Goal: Task Accomplishment & Management: Manage account settings

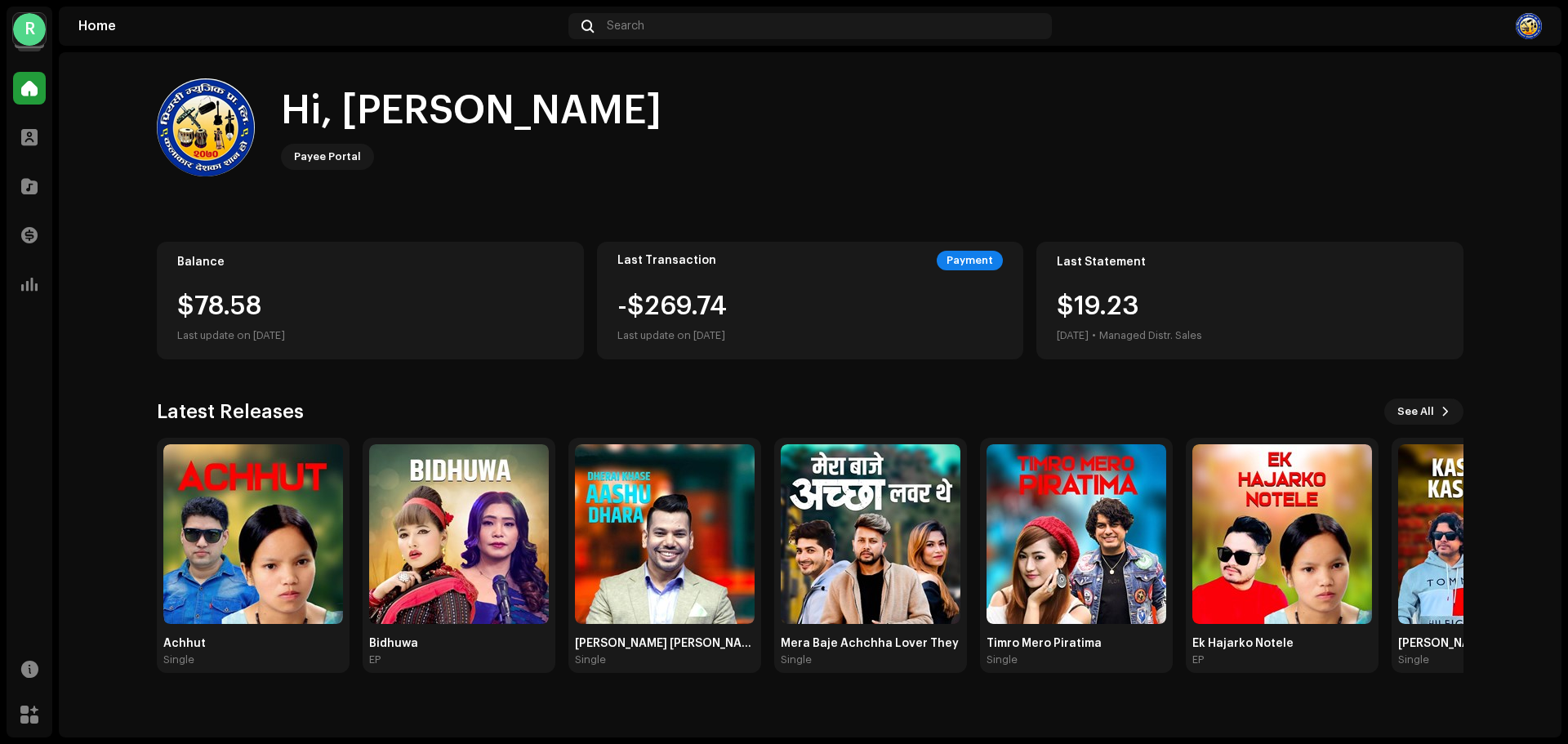
click at [310, 326] on div "Last update on [DATE]" at bounding box center [370, 335] width 386 height 20
click at [212, 318] on div "$78.58" at bounding box center [370, 306] width 386 height 26
drag, startPoint x: 91, startPoint y: 170, endPoint x: 1502, endPoint y: 532, distance: 1456.7
click at [287, 205] on home-home "Hi, RAJENDRA Payee Portal Balance $78.58 Last update on Oct 10, 2025 Last Trans…" at bounding box center [811, 376] width 1503 height 646
click at [33, 77] on div at bounding box center [30, 89] width 33 height 33
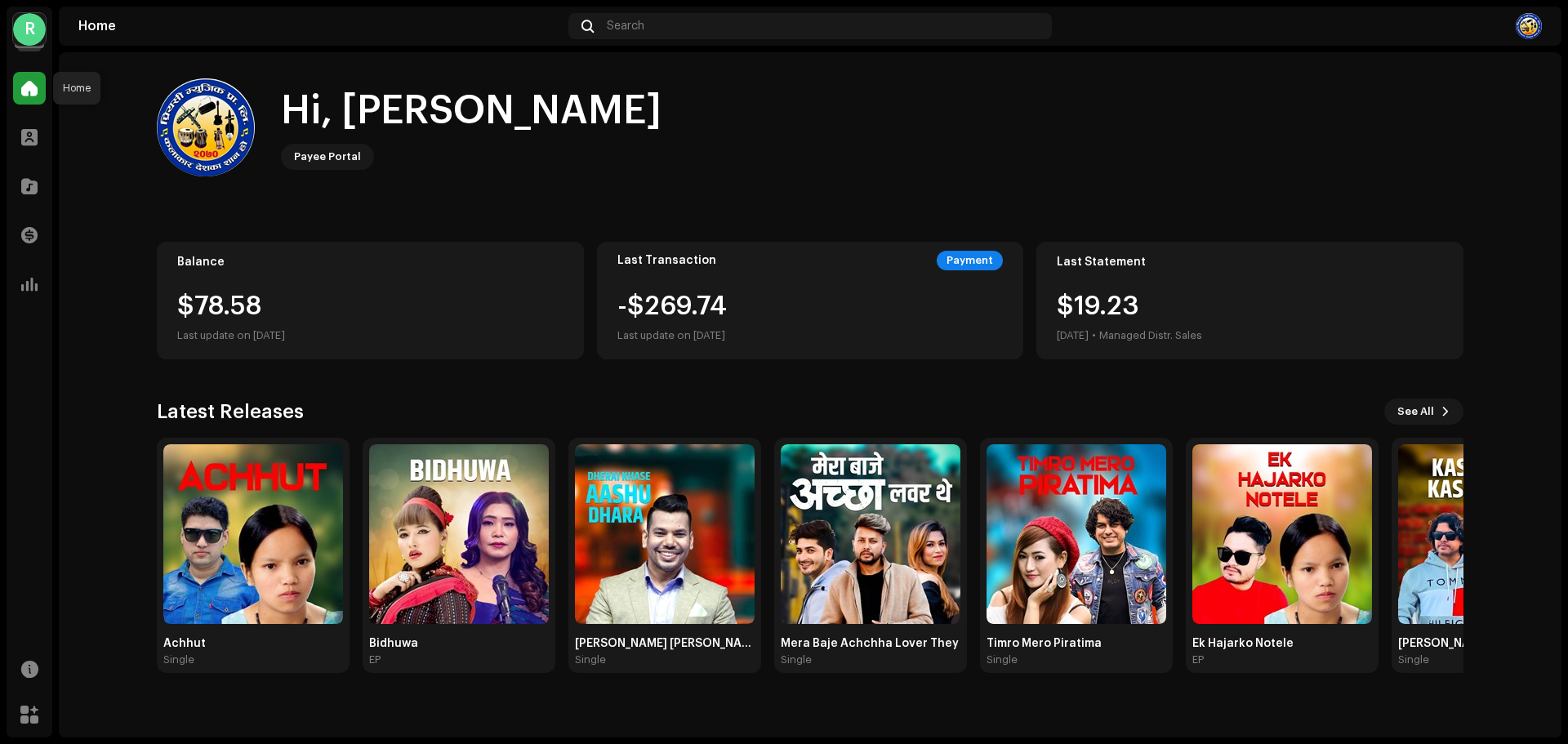
click at [33, 77] on div at bounding box center [30, 89] width 33 height 33
drag, startPoint x: 28, startPoint y: 2, endPoint x: 30, endPoint y: 13, distance: 11.2
click at [28, 4] on div "R Rajendra Puri Home Profile Catalog Transactions Analytics Resources Marketpla…" at bounding box center [784, 372] width 1568 height 744
click at [30, 30] on div "R" at bounding box center [30, 30] width 33 height 33
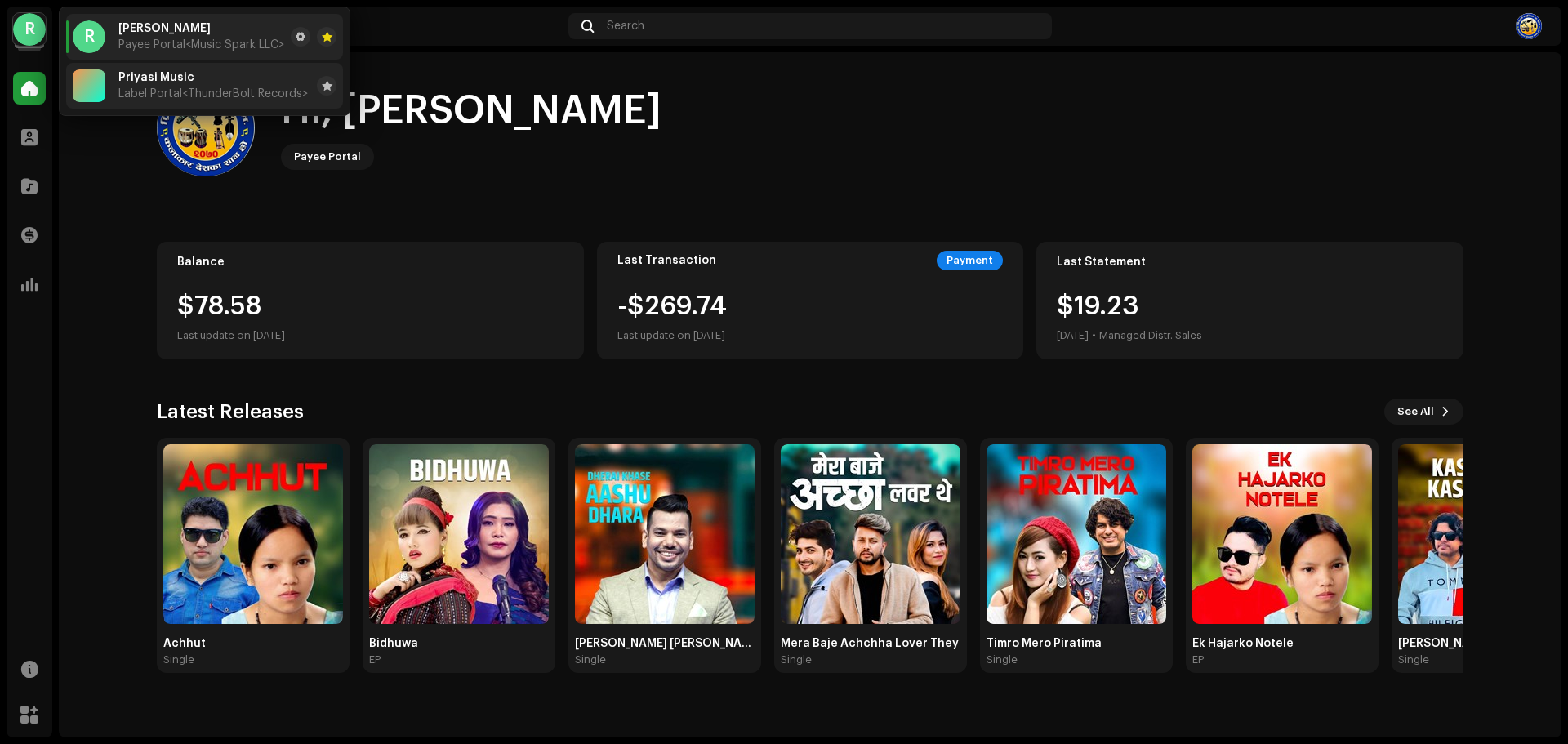
click at [178, 89] on span "Label Portal <ThunderBolt Records>" at bounding box center [213, 94] width 190 height 13
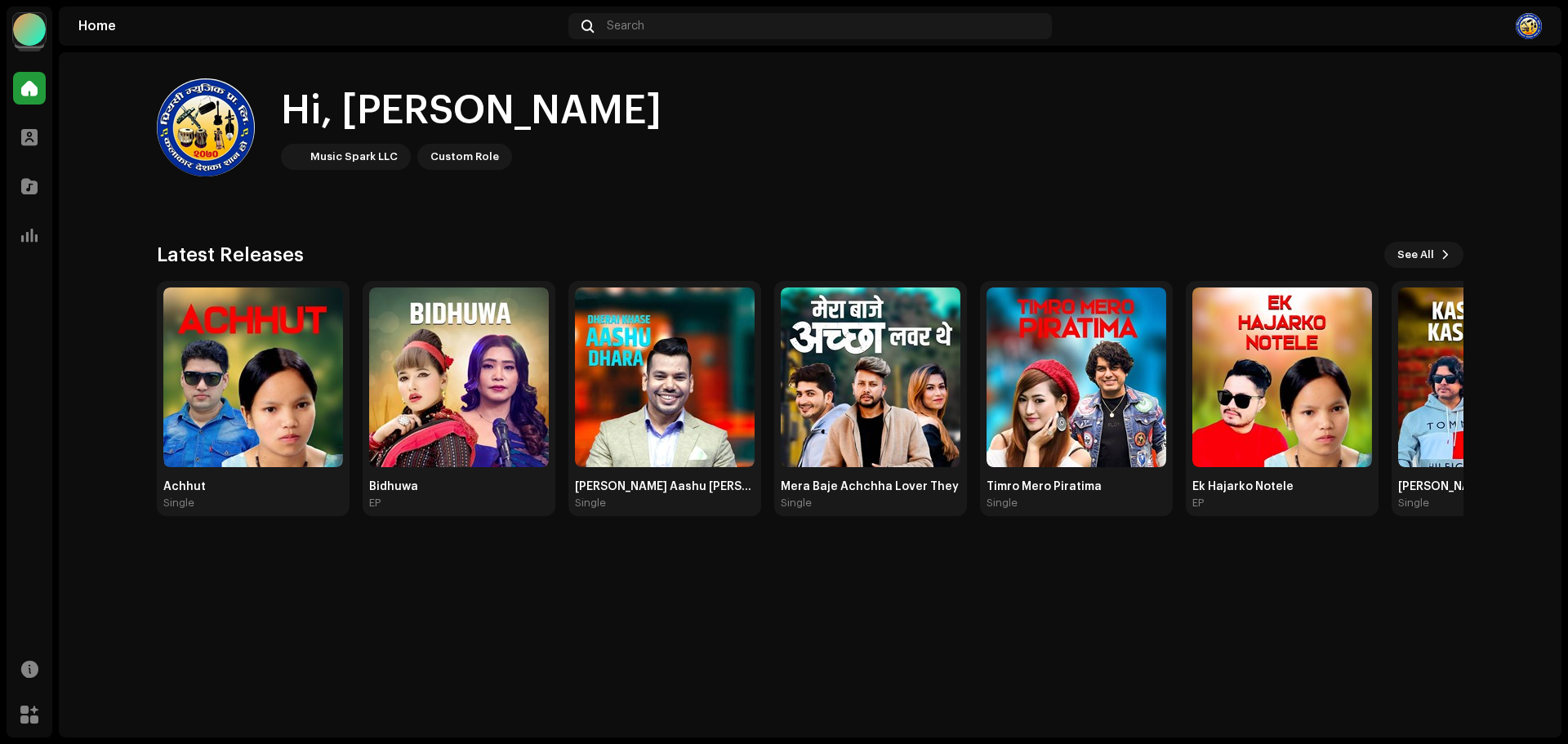
click at [1518, 18] on img at bounding box center [1529, 26] width 26 height 26
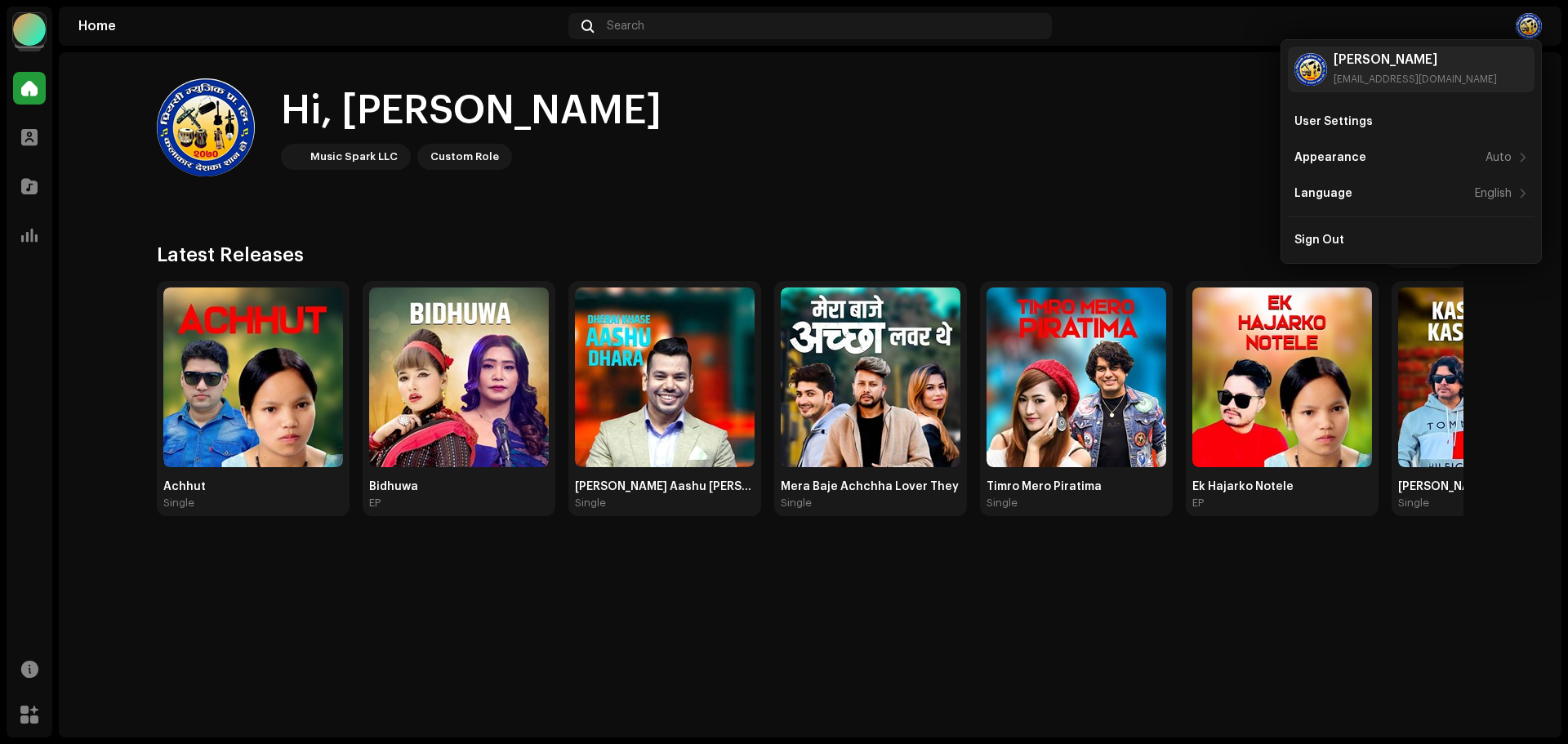
click at [768, 210] on div "Hi, RAJENDRA Music Spark LLC Custom Role Latest Releases See All Achhut Single …" at bounding box center [810, 297] width 1307 height 490
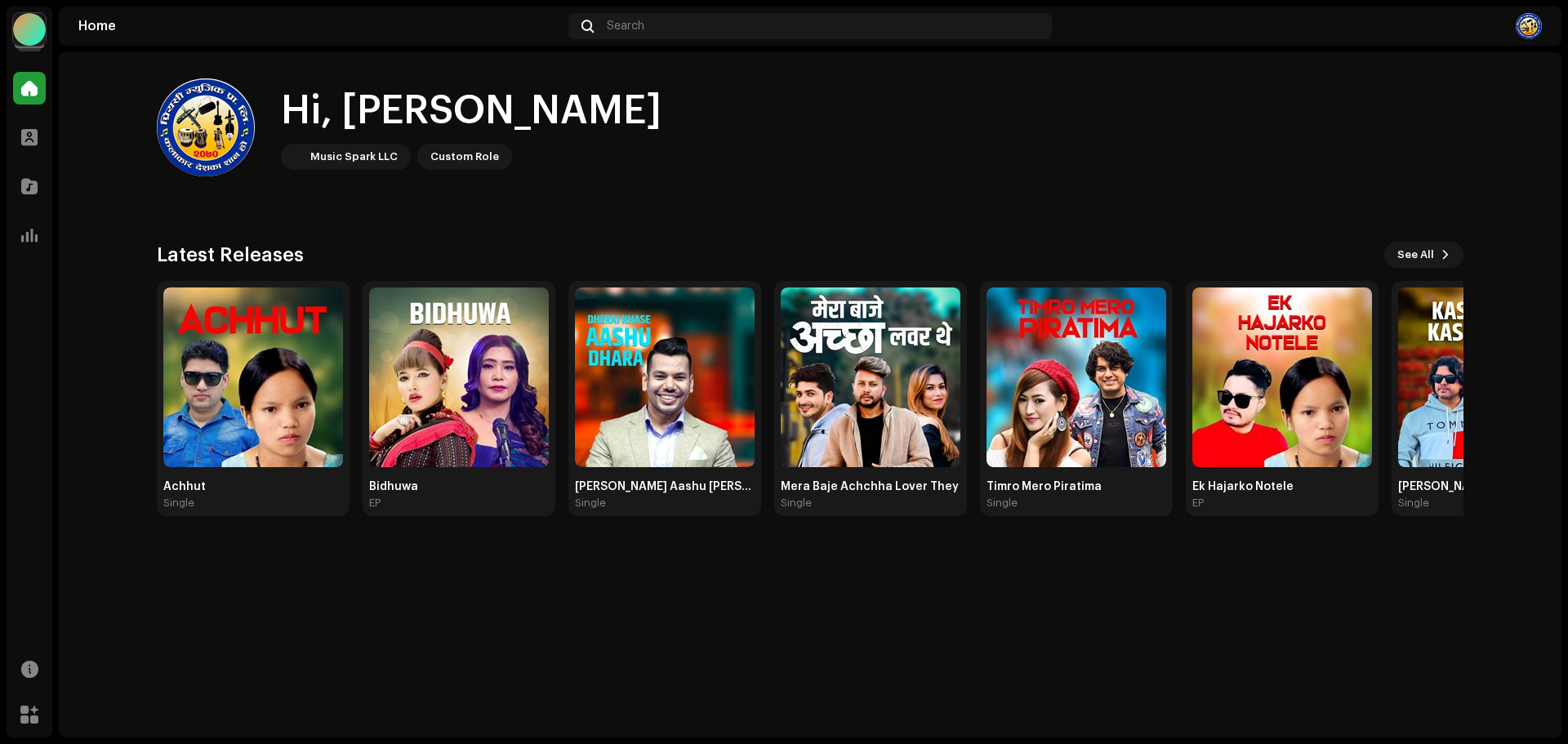
click at [81, 27] on div "Home" at bounding box center [320, 26] width 483 height 13
click at [18, 25] on div at bounding box center [30, 30] width 33 height 33
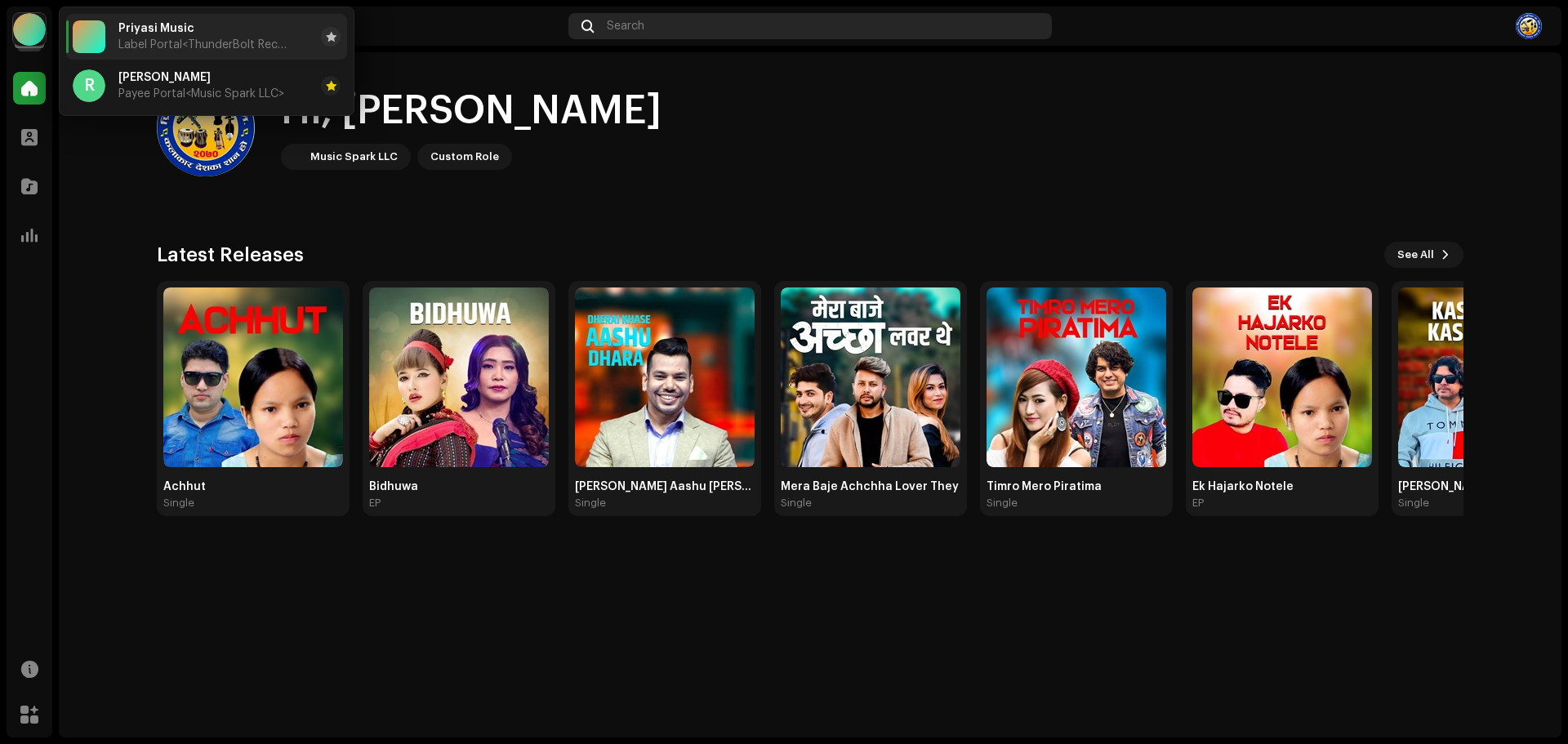
click at [694, 27] on div "Search" at bounding box center [810, 26] width 483 height 26
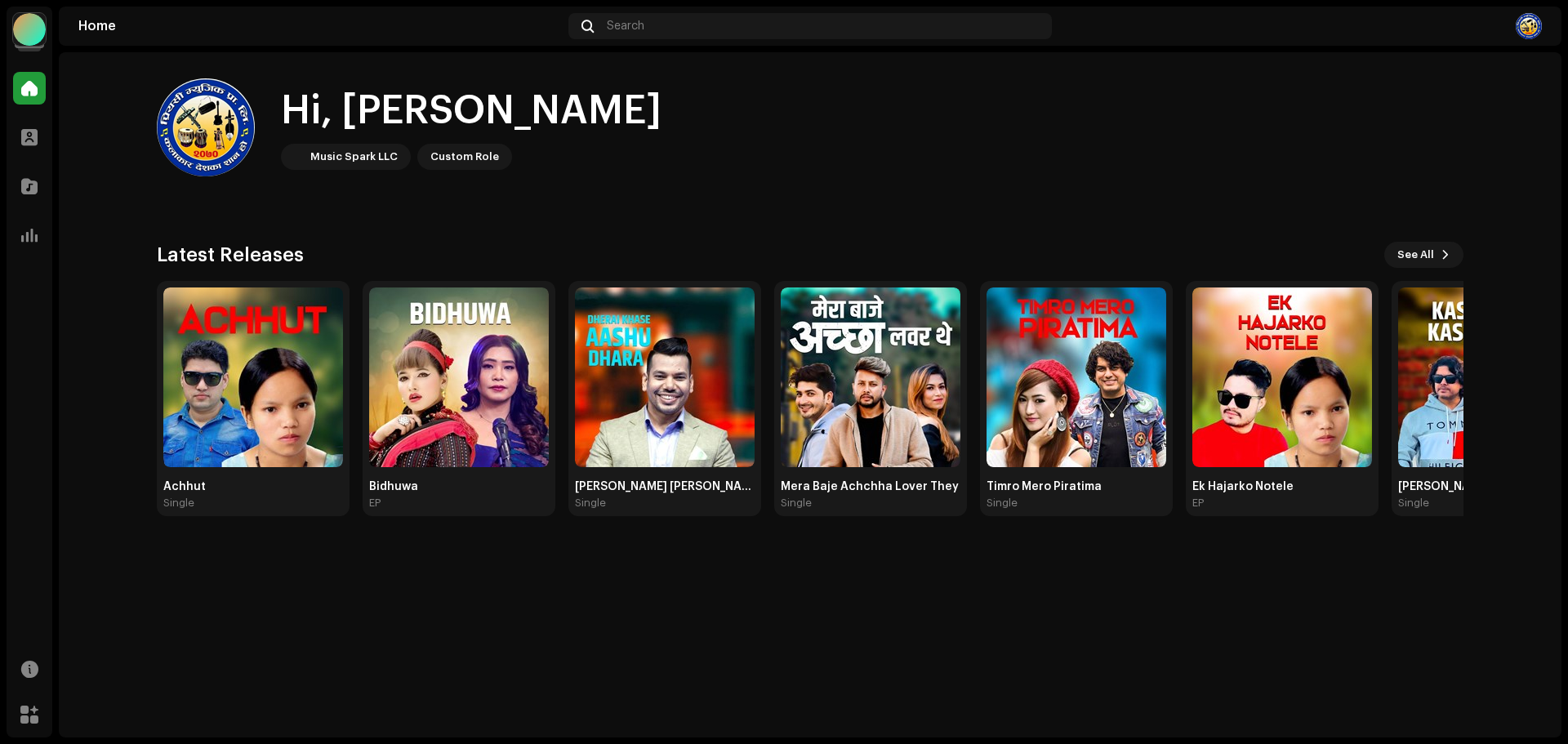
click at [357, 153] on div "Music Spark LLC" at bounding box center [354, 157] width 88 height 20
click at [34, 233] on span at bounding box center [30, 235] width 16 height 13
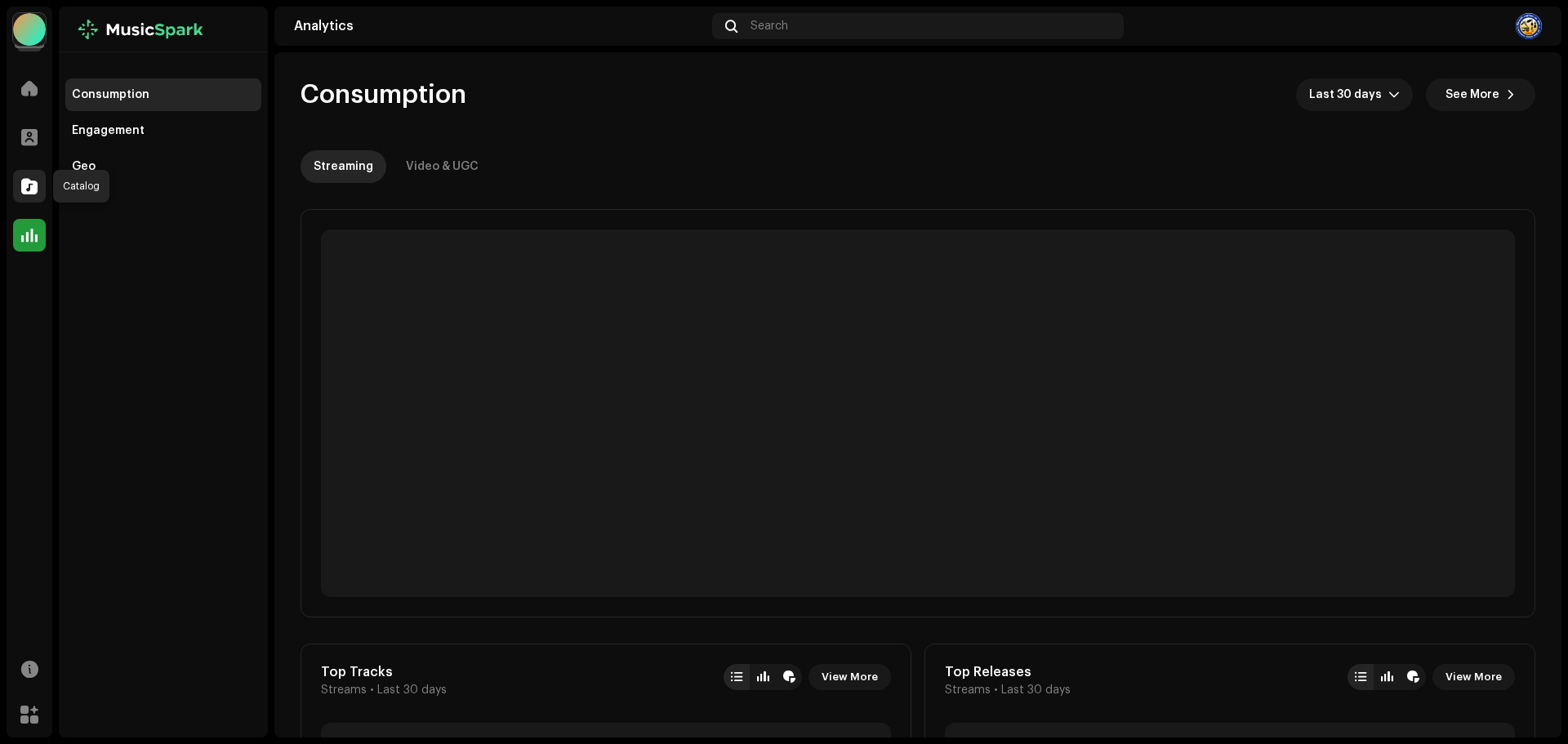
click at [34, 189] on span at bounding box center [30, 186] width 16 height 13
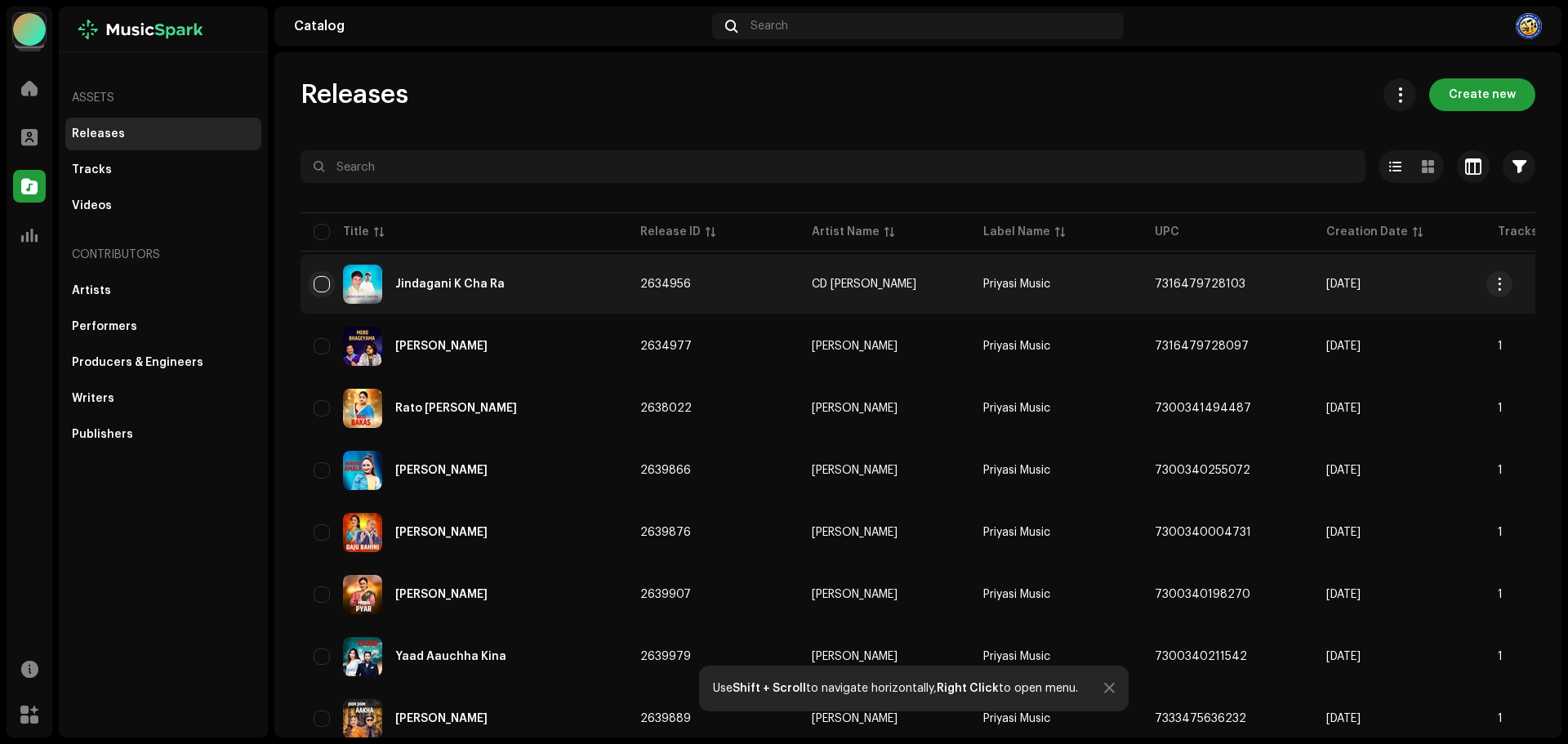
click at [315, 281] on input "checkbox" at bounding box center [322, 284] width 16 height 16
click at [327, 290] on input "checkbox" at bounding box center [322, 284] width 16 height 16
click at [315, 281] on input "Row Unselected" at bounding box center [322, 284] width 16 height 16
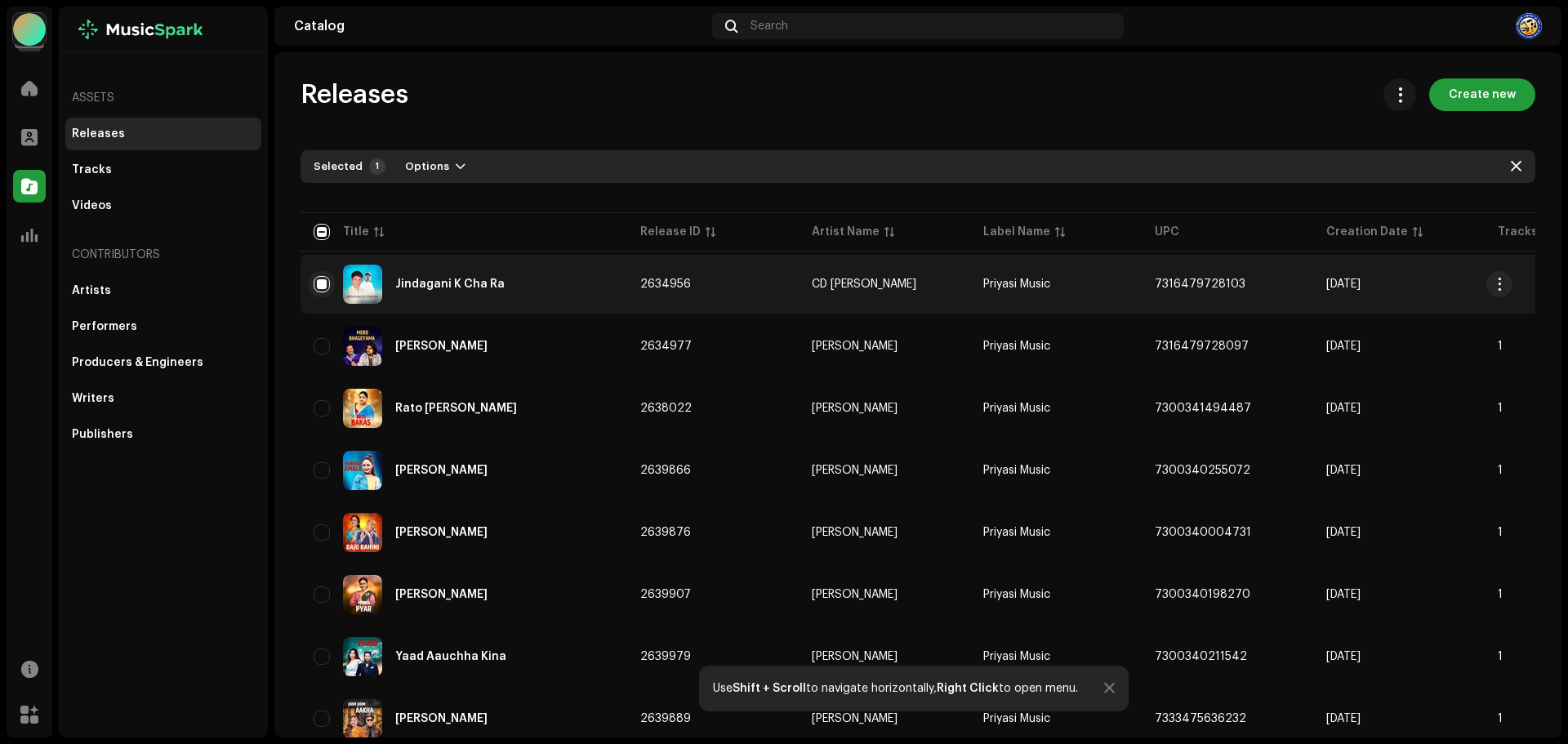
click at [315, 281] on input "Row Selected" at bounding box center [322, 284] width 16 height 16
checkbox input "false"
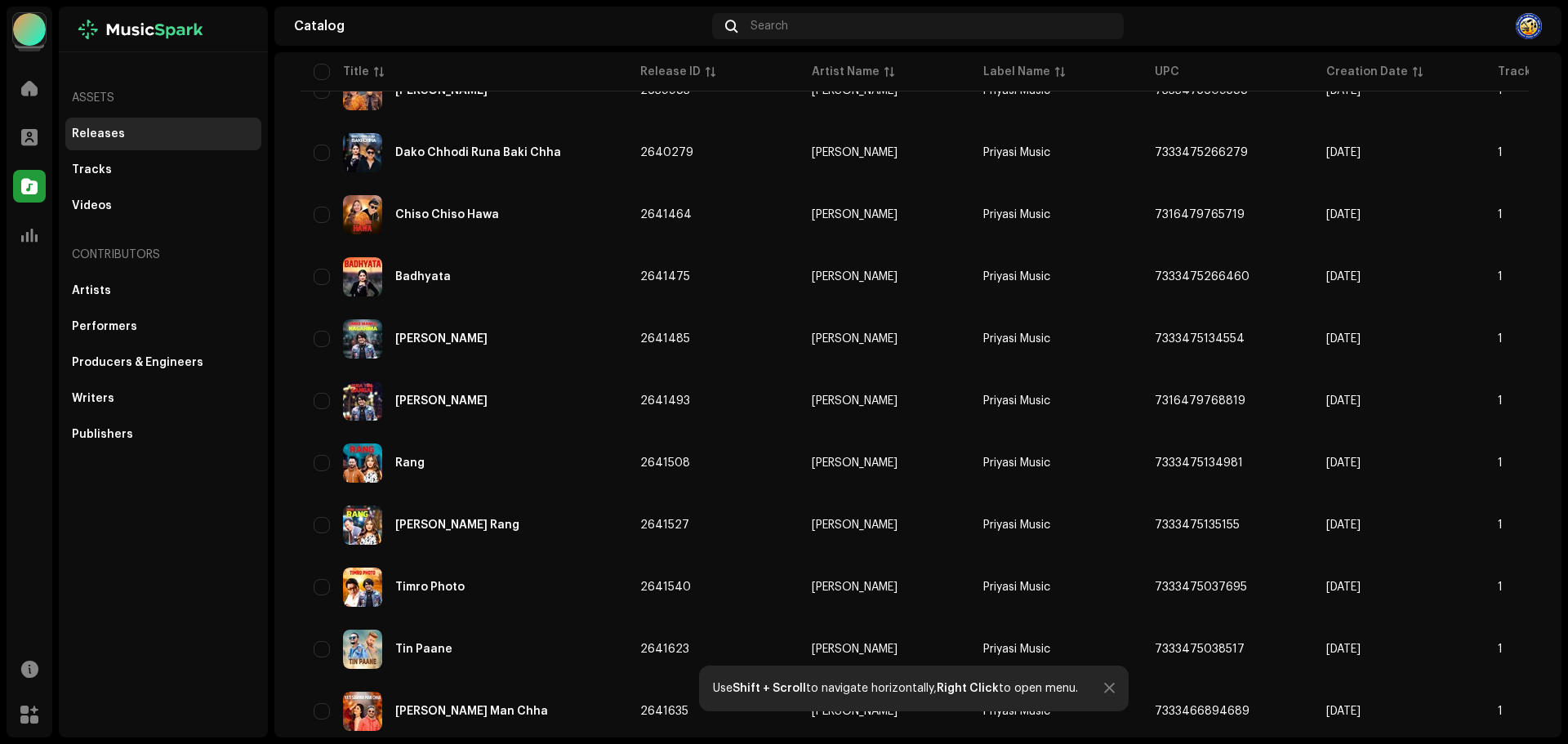
scroll to position [1057, 0]
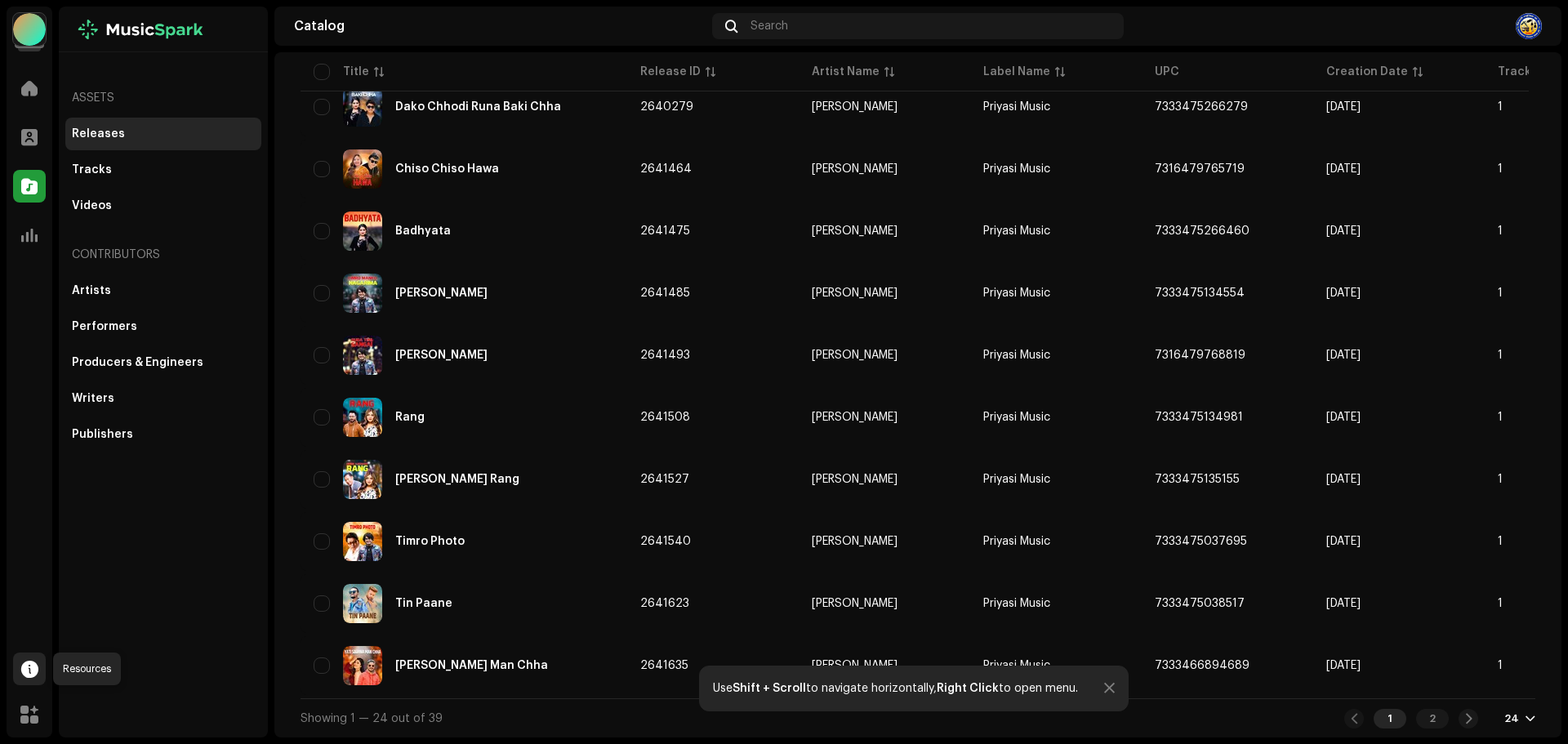
click at [33, 667] on span at bounding box center [30, 669] width 17 height 13
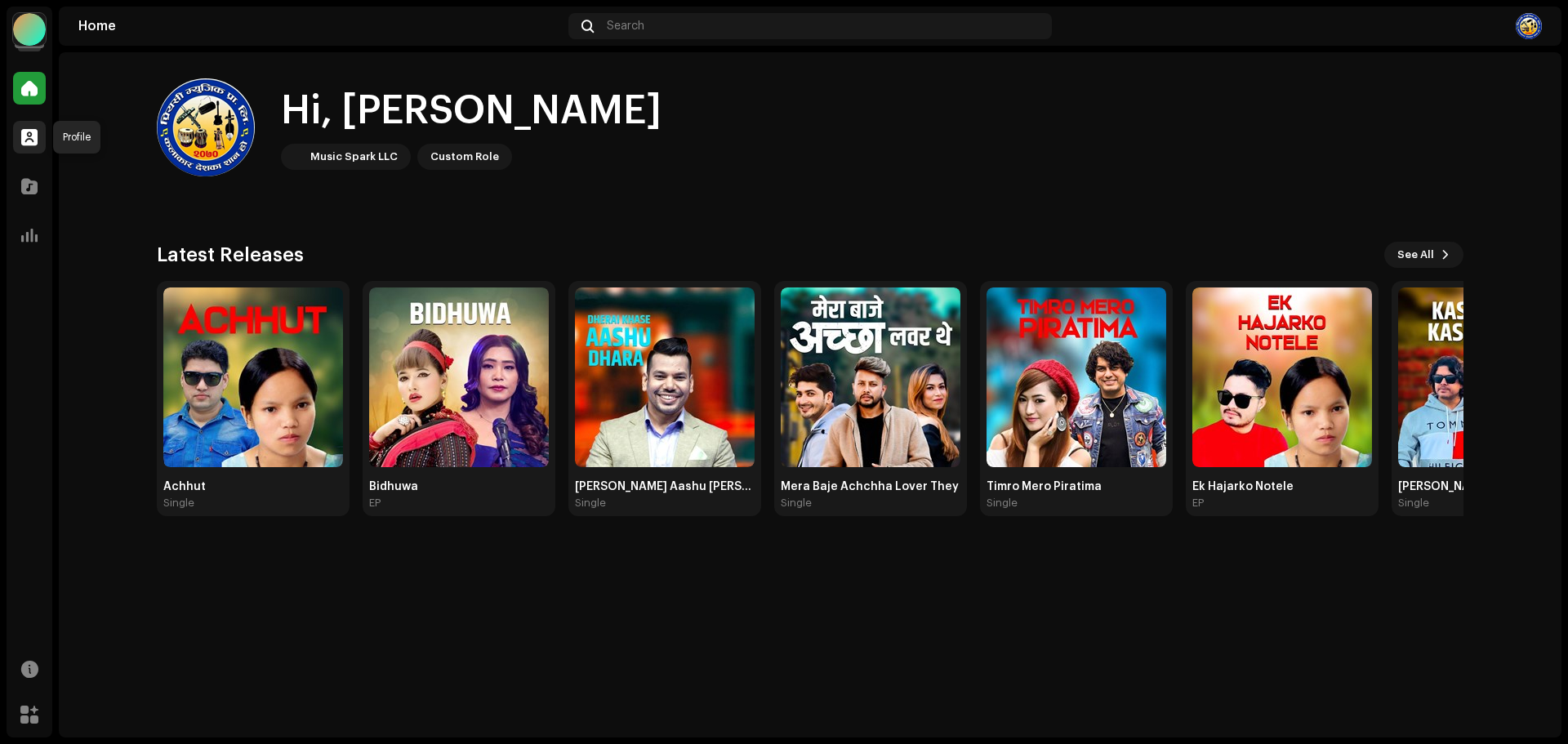
click at [30, 130] on span at bounding box center [30, 137] width 16 height 13
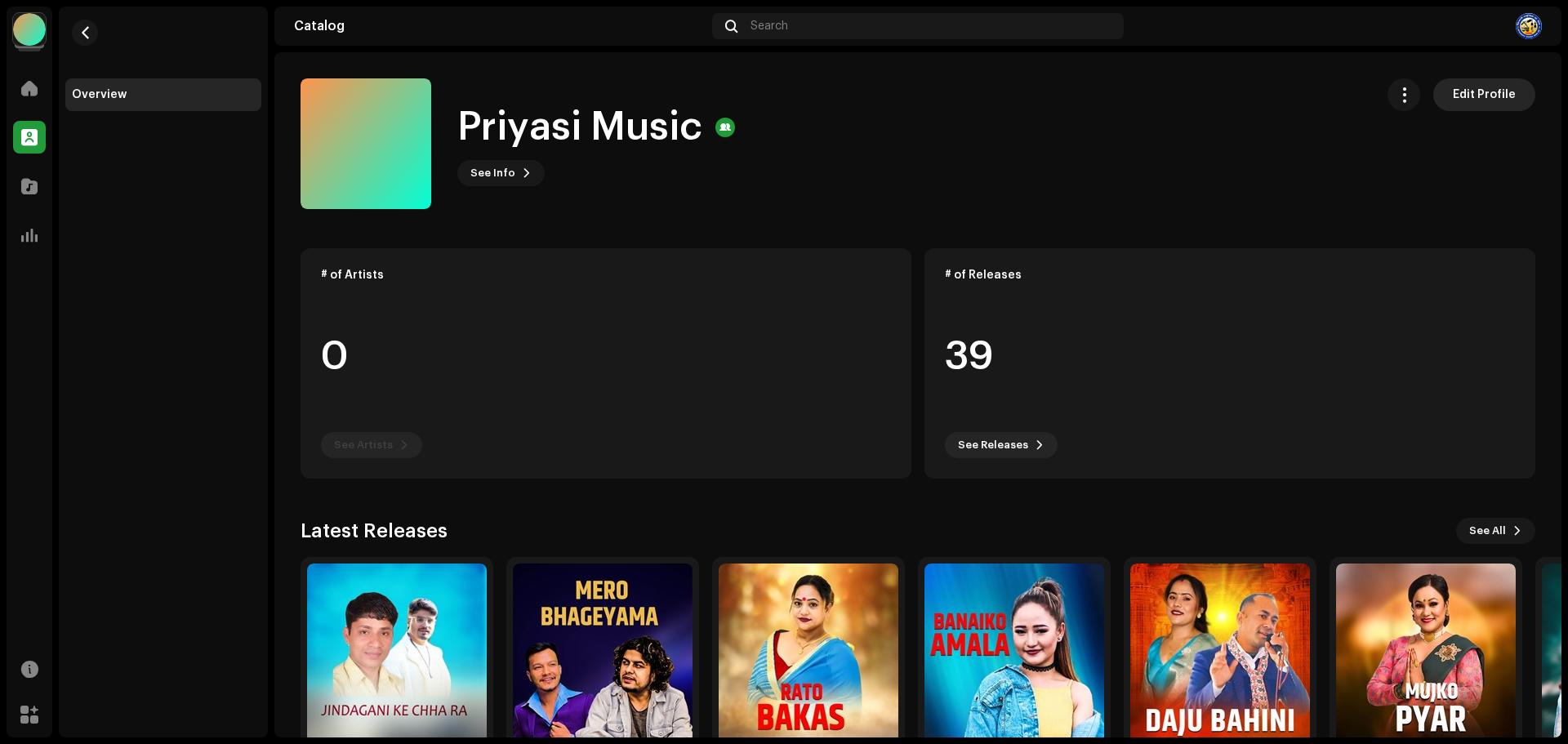
click at [1472, 90] on span "Edit Profile" at bounding box center [1484, 95] width 63 height 33
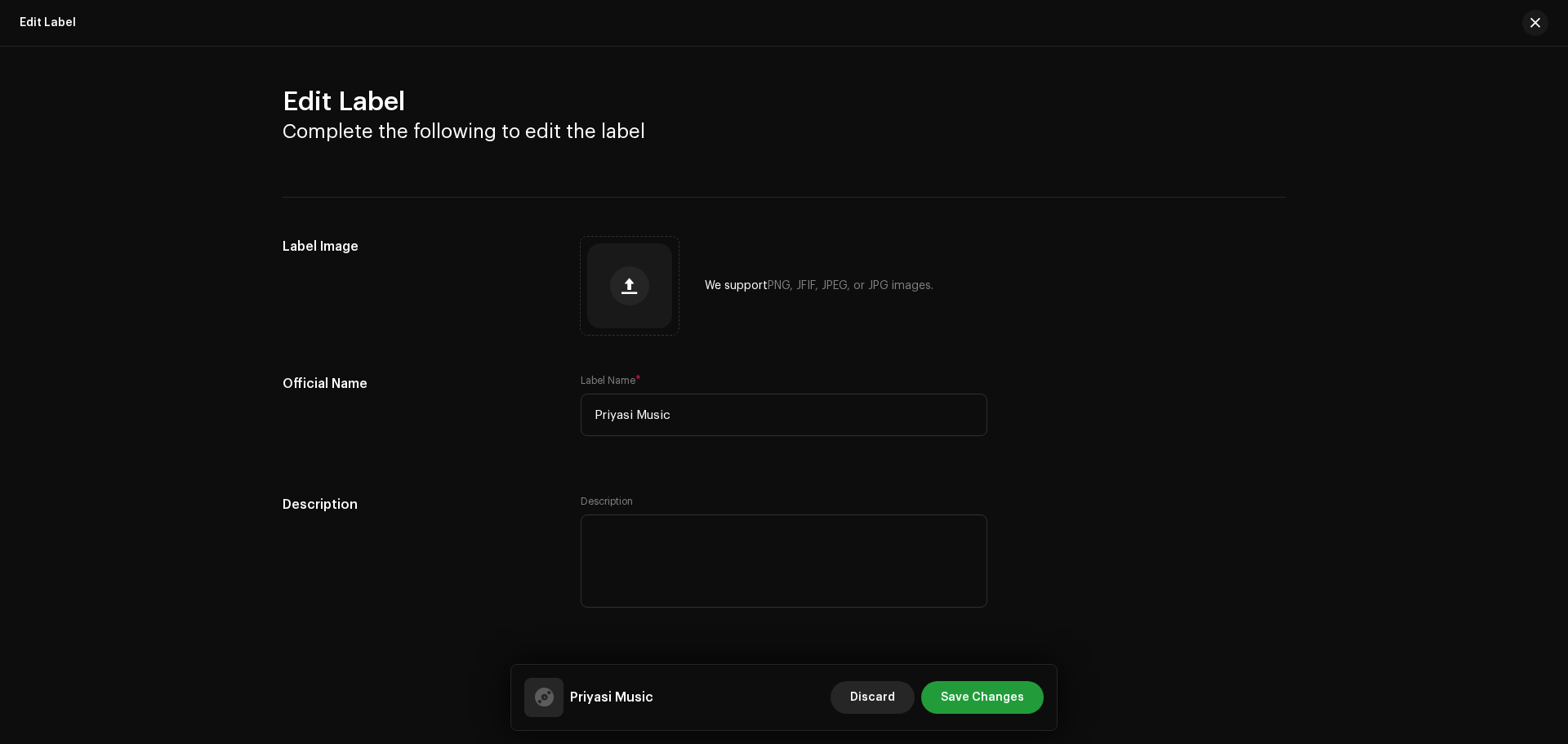
click at [876, 697] on span "Discard" at bounding box center [872, 697] width 45 height 33
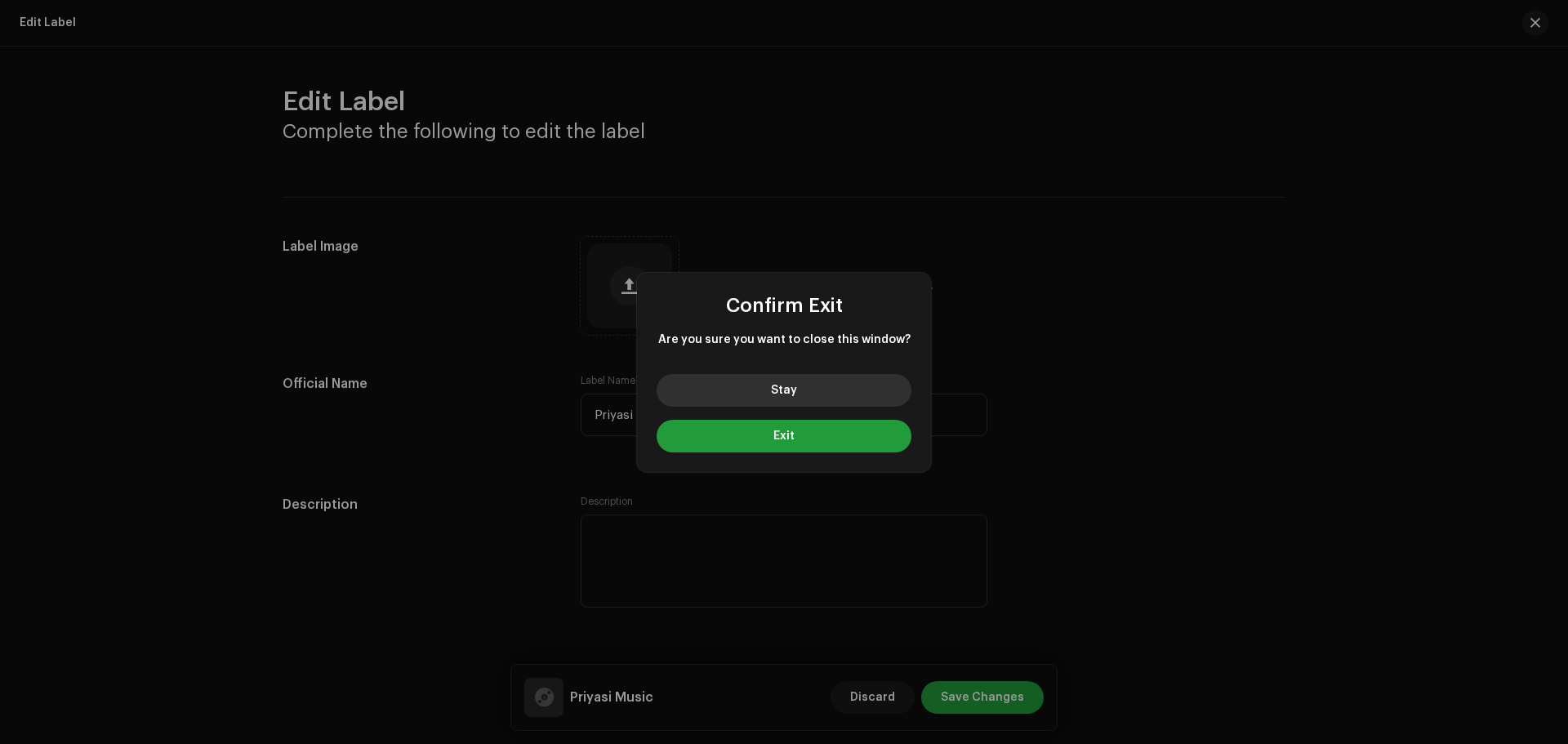
click at [807, 381] on button "Stay" at bounding box center [784, 390] width 255 height 33
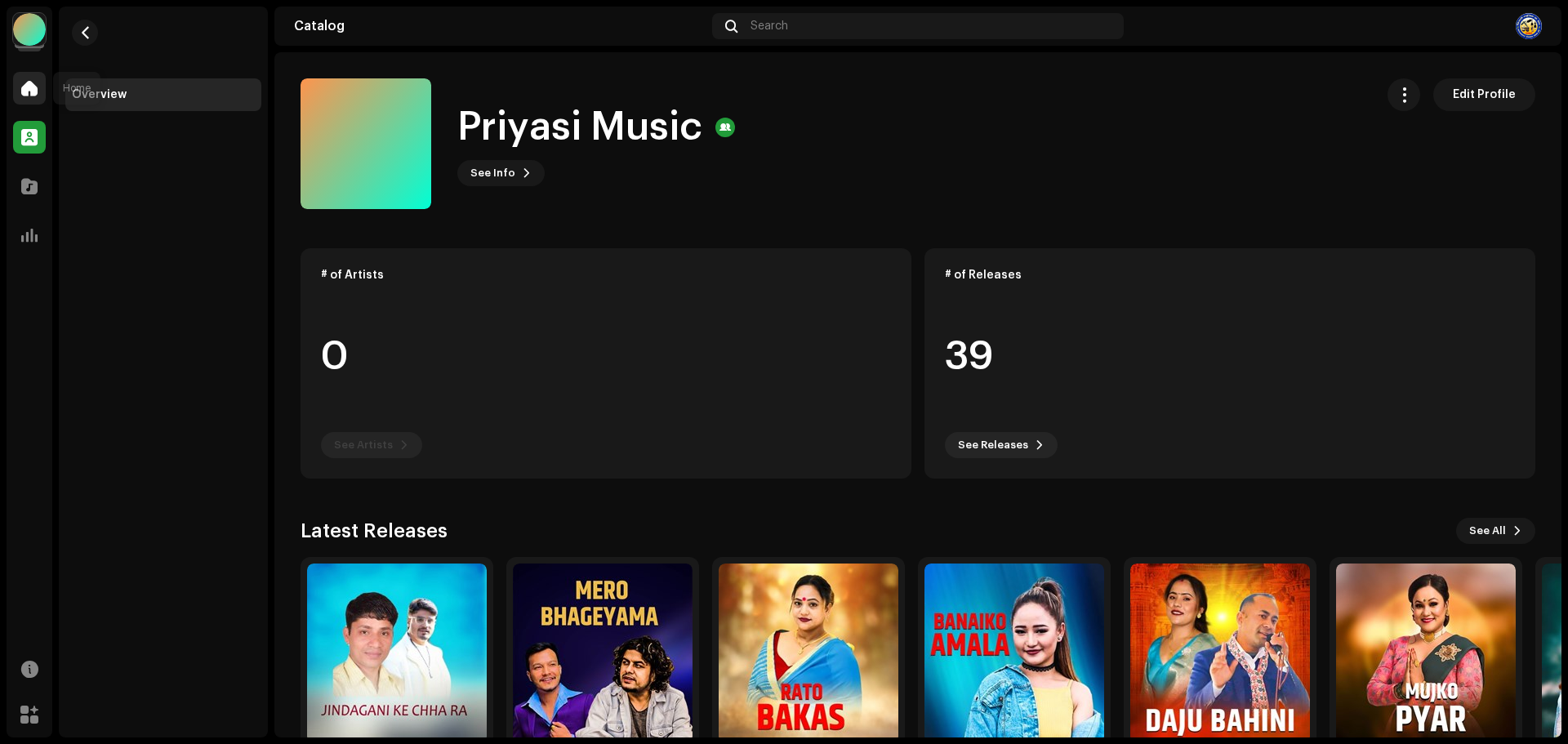
click at [27, 89] on span at bounding box center [30, 89] width 16 height 13
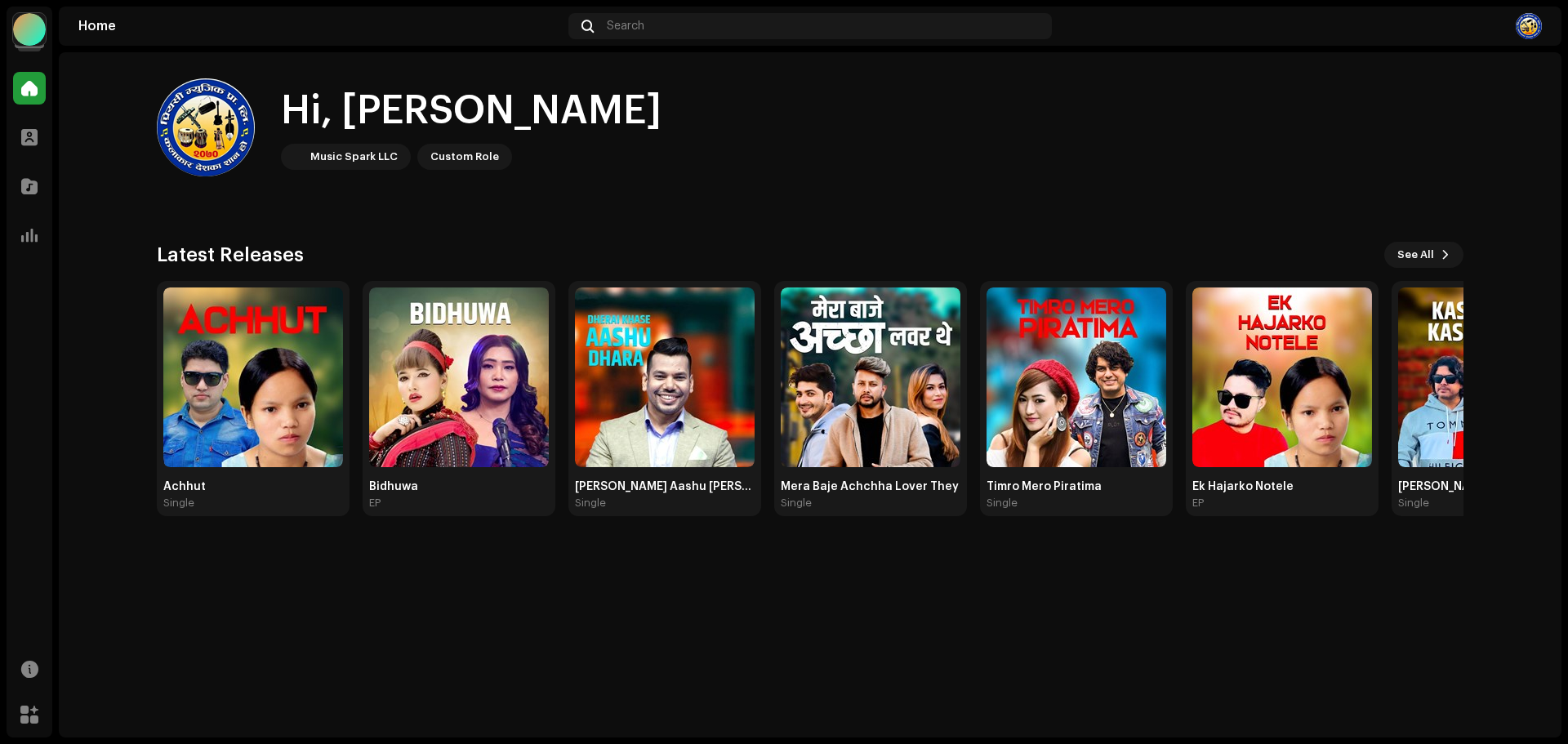
click at [32, 20] on div at bounding box center [30, 30] width 33 height 33
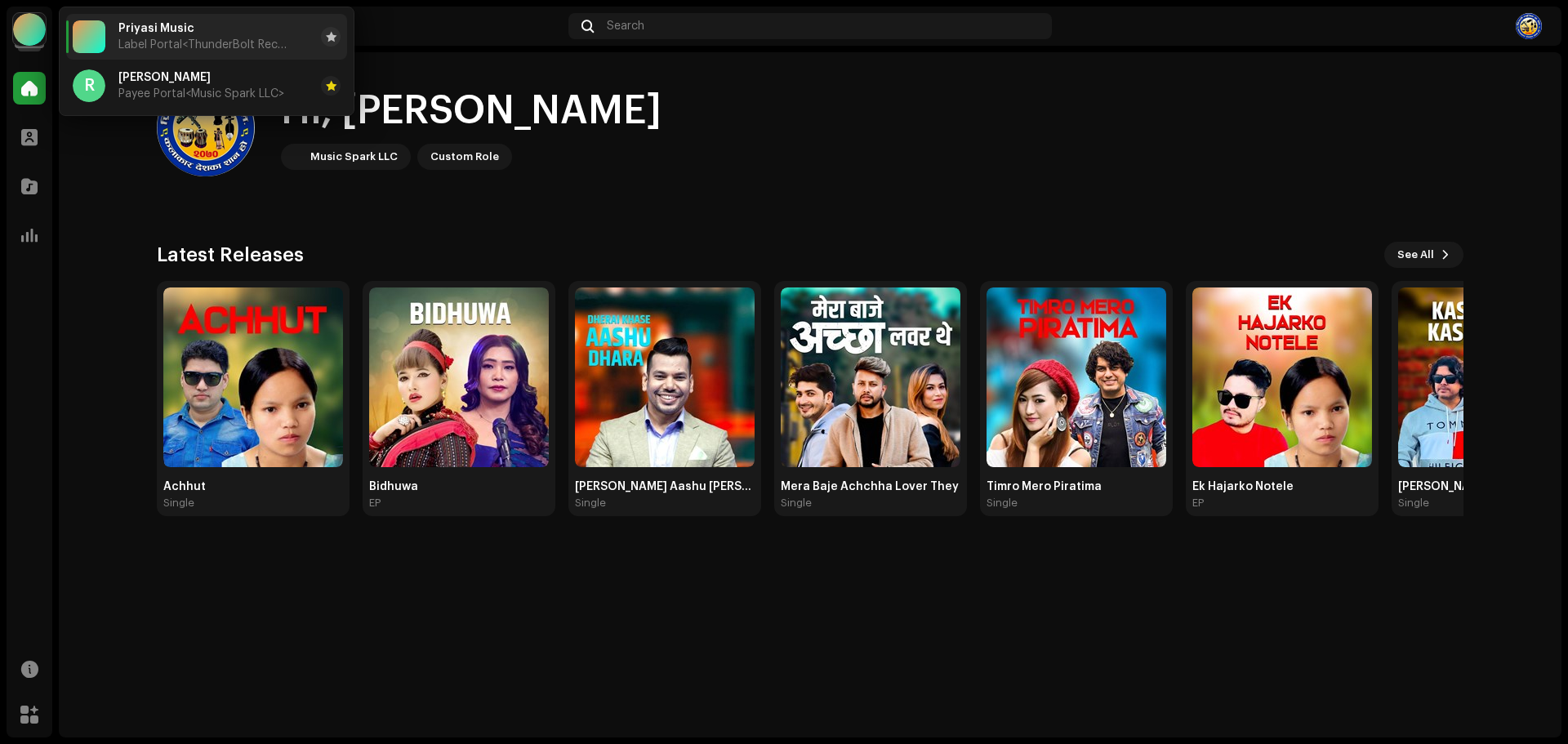
click at [155, 38] on div "Priyasi Music Label Portal <ThunderBolt Records>" at bounding box center [204, 37] width 173 height 30
click at [299, 29] on div at bounding box center [319, 37] width 43 height 20
click at [246, 85] on div "Rajendra Puri Payee Portal <Music Spark LLC>" at bounding box center [201, 86] width 166 height 30
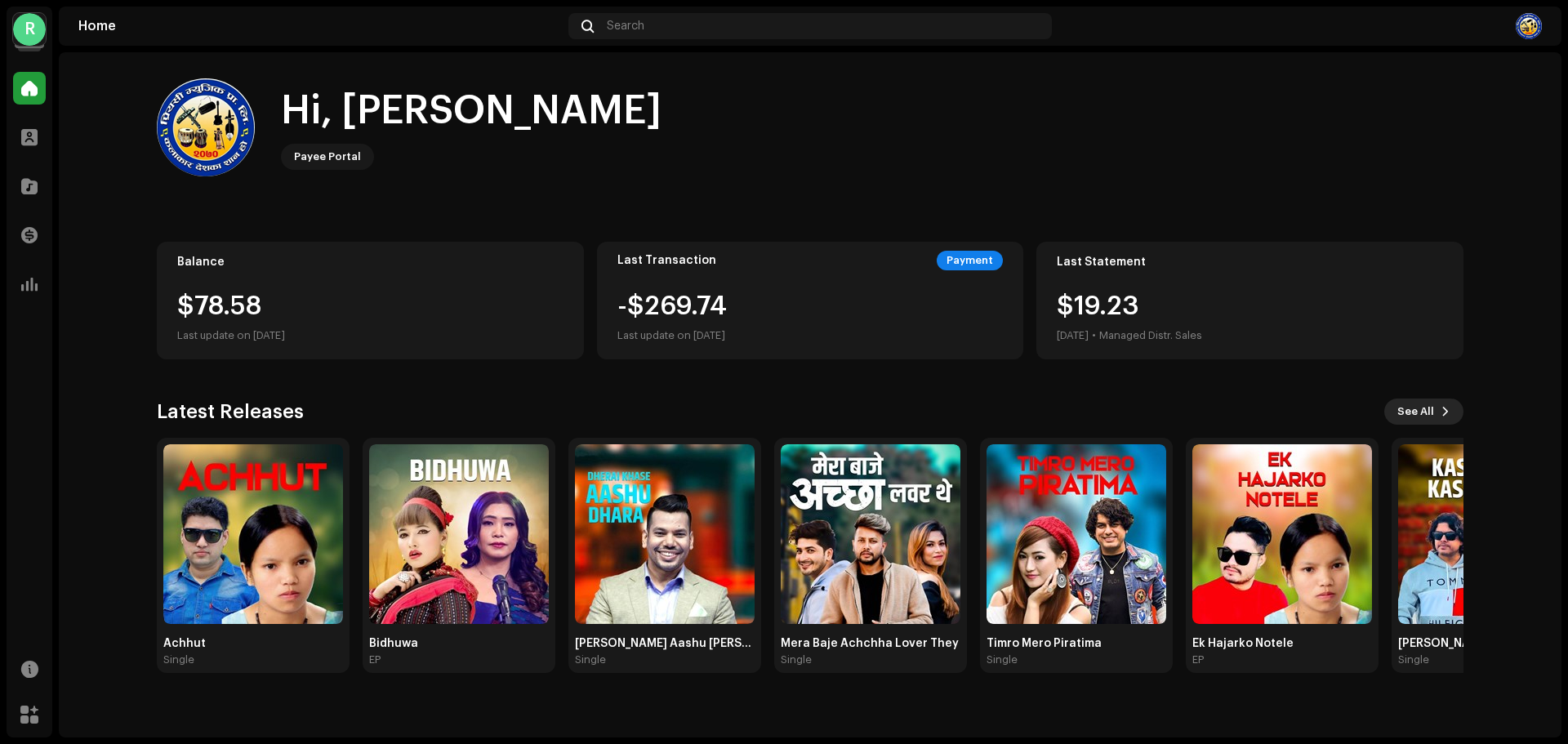
click at [1439, 406] on button "See All" at bounding box center [1424, 412] width 80 height 26
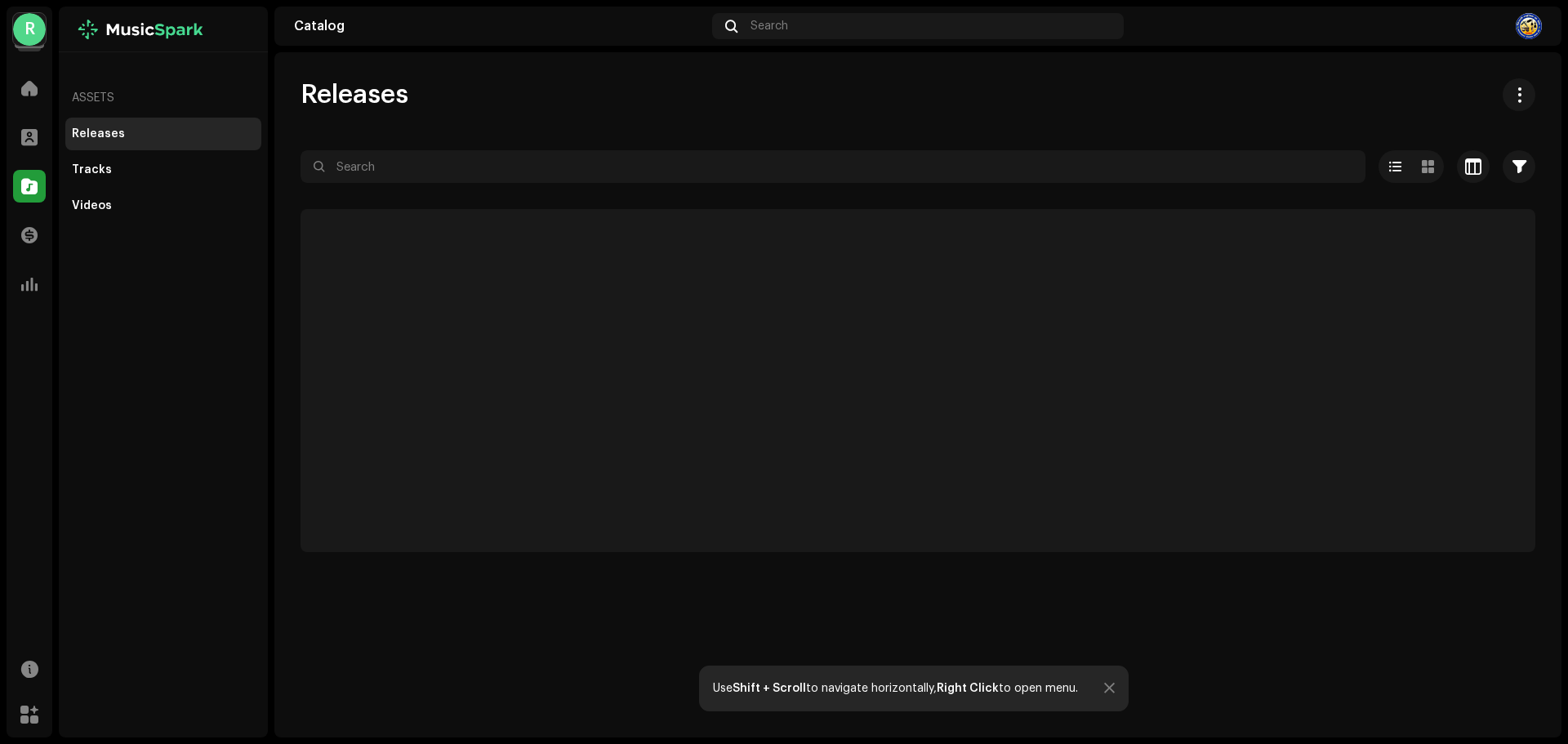
click at [1105, 691] on div at bounding box center [1109, 688] width 11 height 13
